Goal: Task Accomplishment & Management: Manage account settings

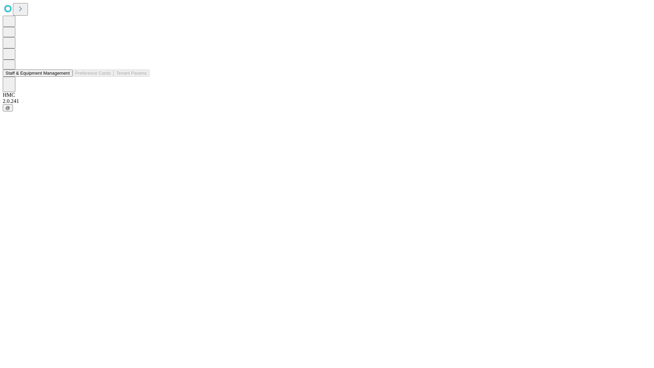
click at [65, 77] on button "Staff & Equipment Management" at bounding box center [38, 73] width 70 height 7
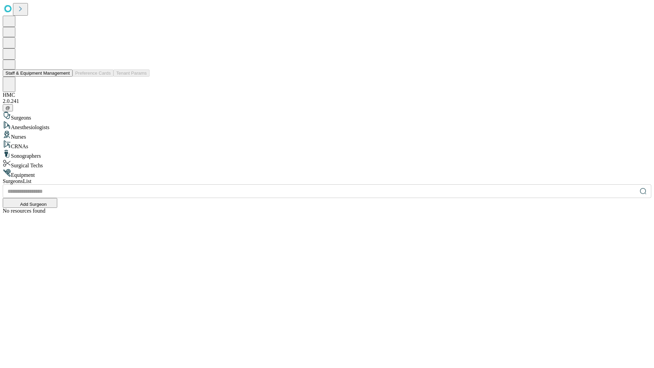
click at [65, 77] on button "Staff & Equipment Management" at bounding box center [38, 73] width 70 height 7
